Goal: Task Accomplishment & Management: Manage account settings

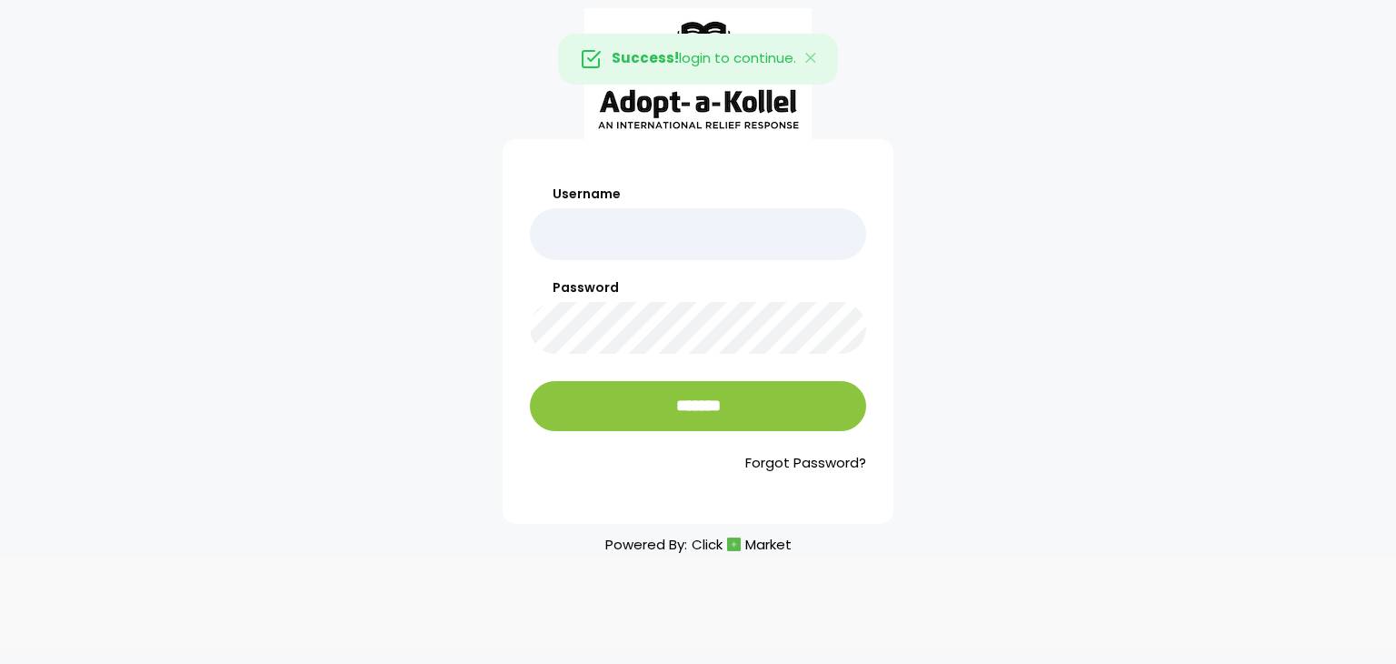
type input "**********"
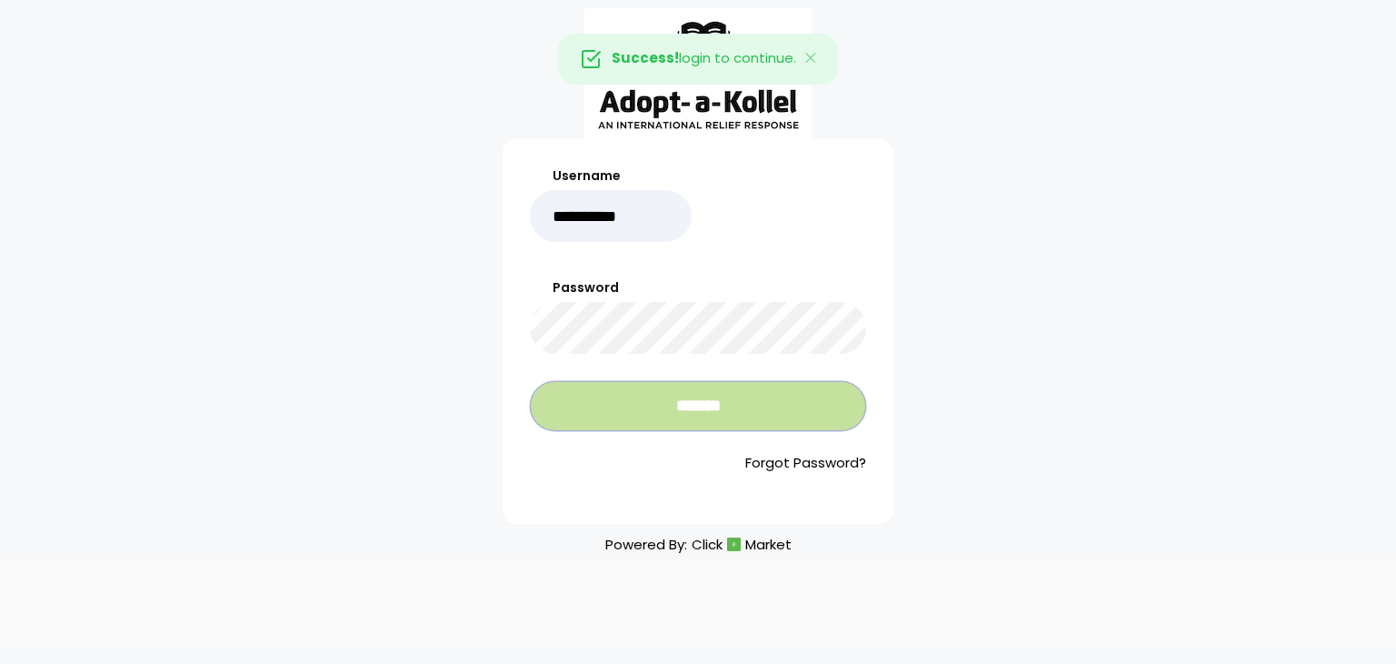
click at [684, 408] on input "*******" at bounding box center [698, 406] width 336 height 50
